Goal: Task Accomplishment & Management: Manage account settings

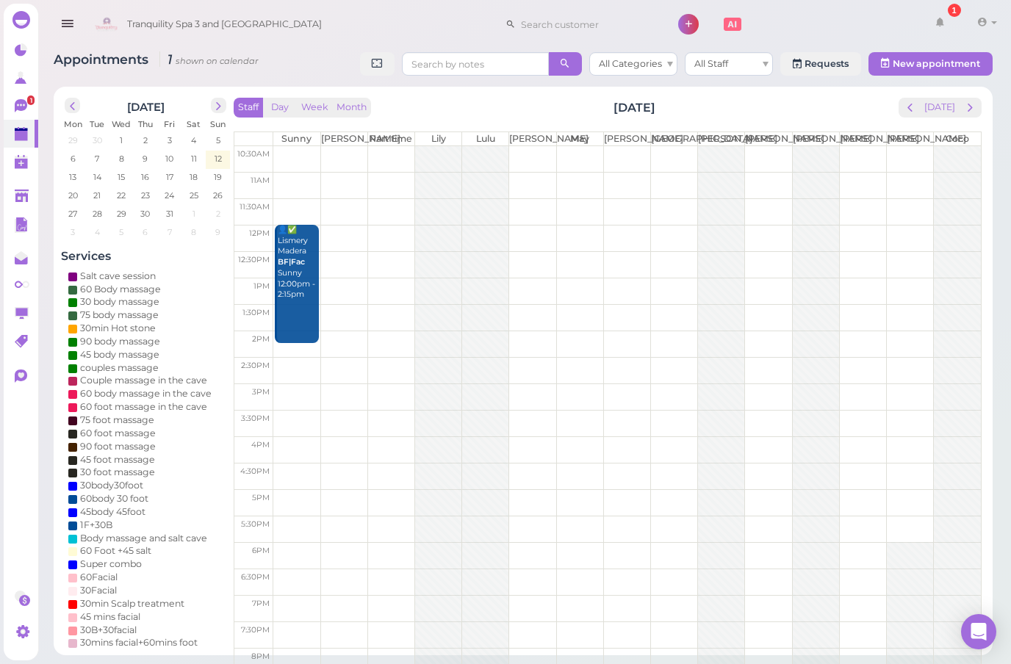
click at [909, 106] on span "prev" at bounding box center [910, 108] width 14 height 14
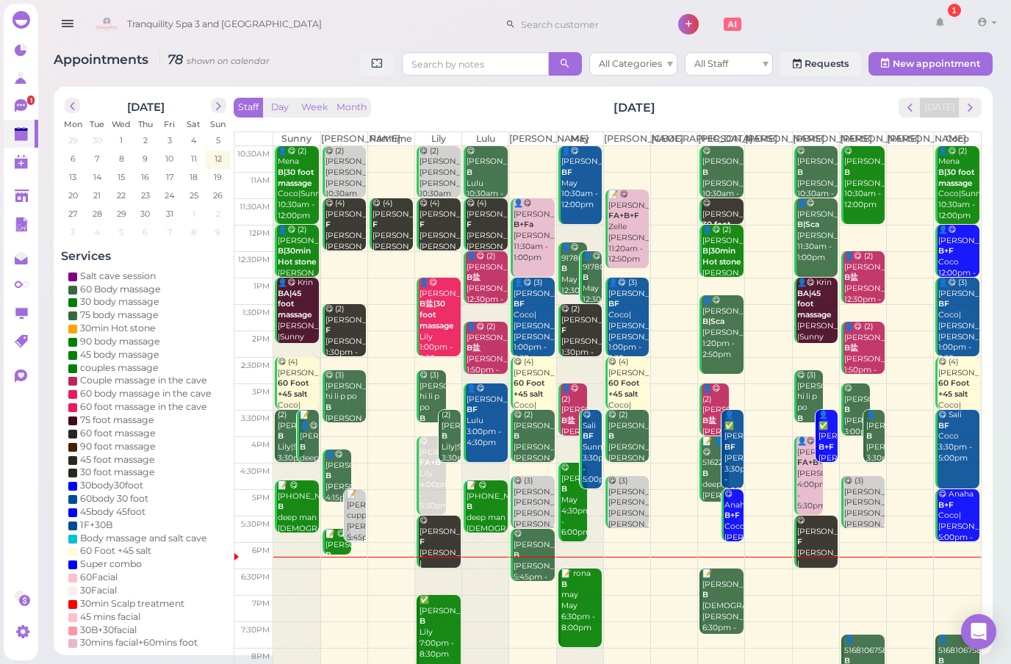
click at [976, 107] on span "next" at bounding box center [970, 108] width 14 height 14
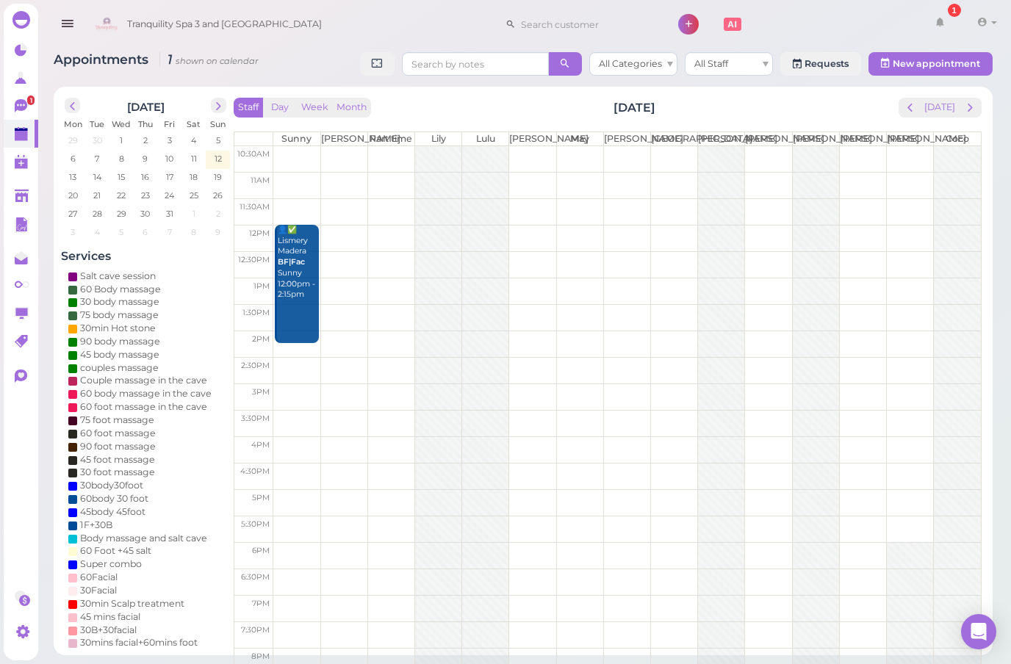
click at [976, 109] on span "next" at bounding box center [970, 108] width 14 height 14
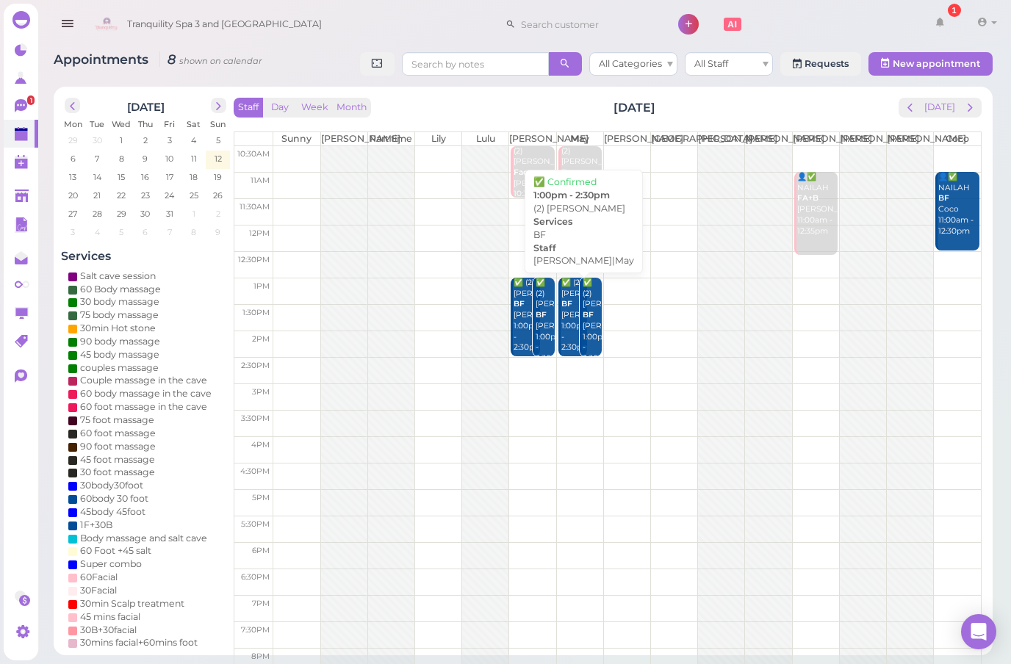
click at [575, 313] on div "✅ (2) [PERSON_NAME] BF [PERSON_NAME]|May 1:00pm - 2:30pm" at bounding box center [574, 316] width 27 height 76
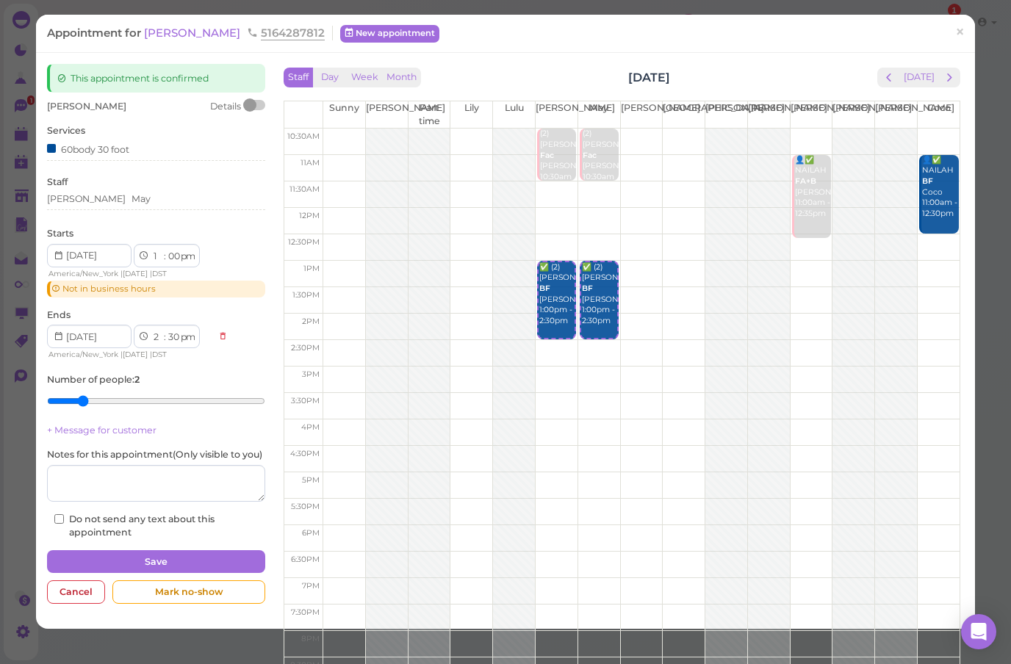
click at [960, 36] on span "×" at bounding box center [960, 32] width 10 height 21
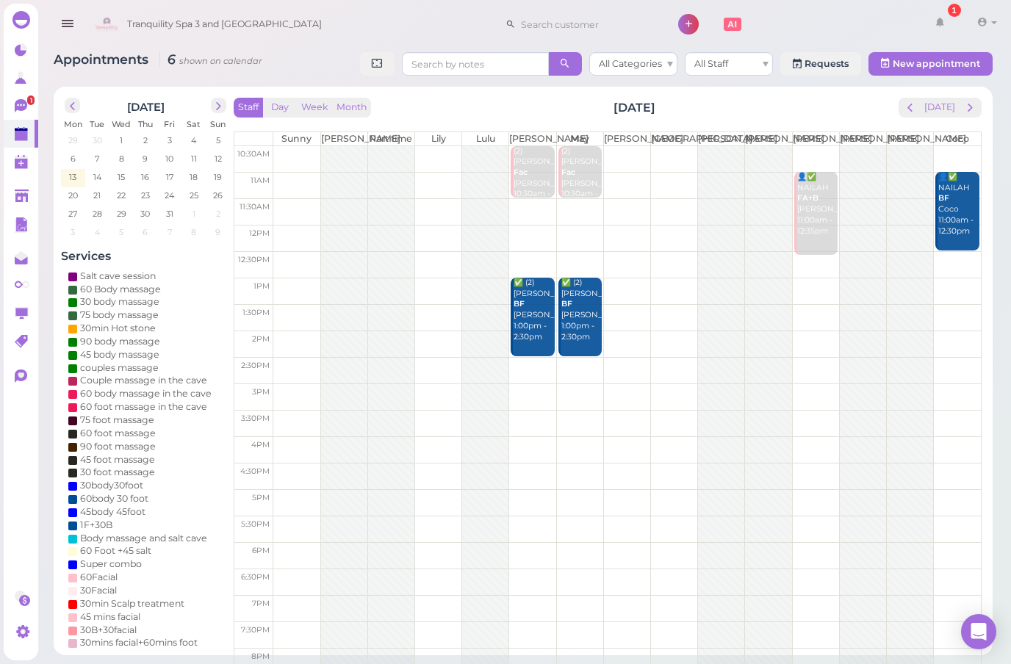
click at [976, 105] on span "next" at bounding box center [970, 108] width 14 height 14
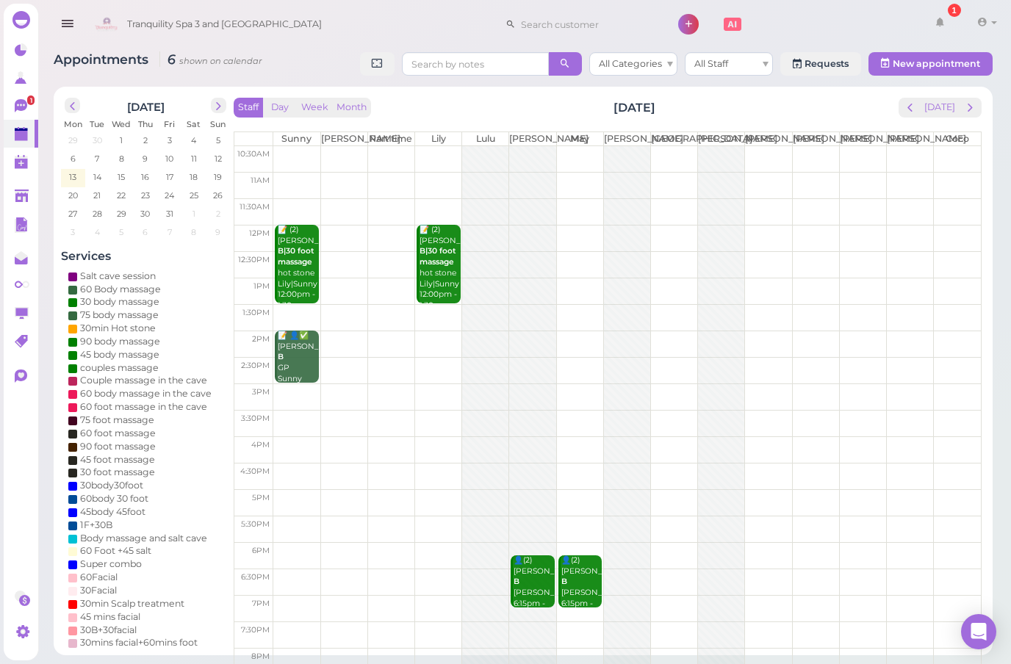
click at [970, 105] on span "next" at bounding box center [970, 108] width 14 height 14
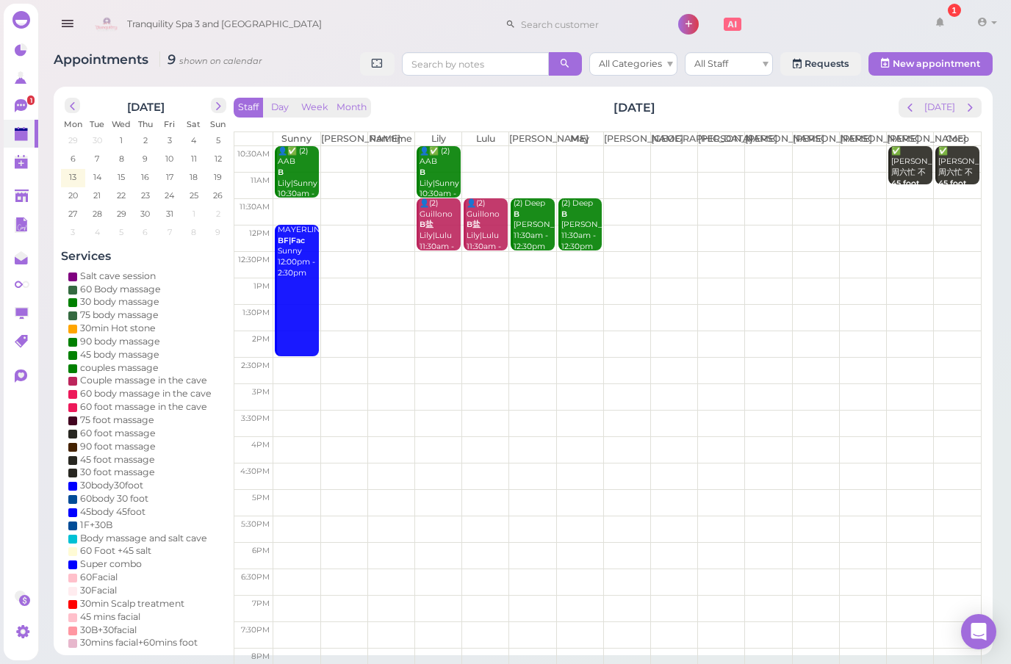
click at [970, 114] on span "next" at bounding box center [970, 108] width 14 height 14
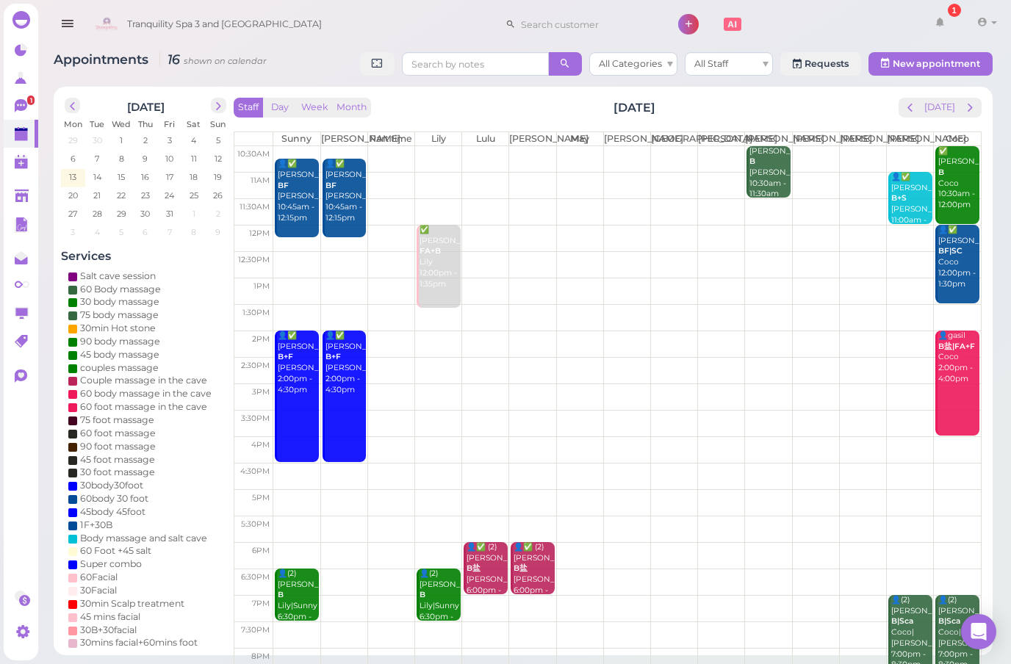
click at [969, 112] on span "next" at bounding box center [970, 108] width 14 height 14
